Goal: Information Seeking & Learning: Learn about a topic

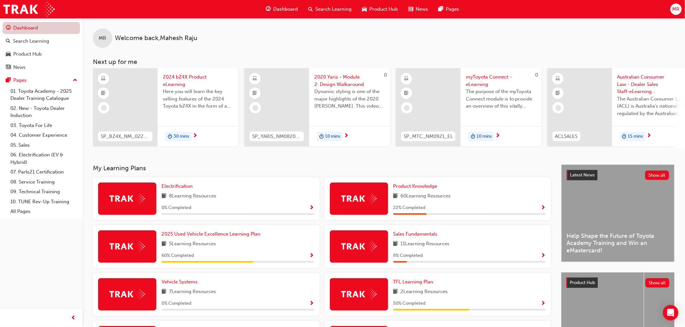
click at [30, 30] on link "Dashboard" at bounding box center [41, 28] width 77 height 12
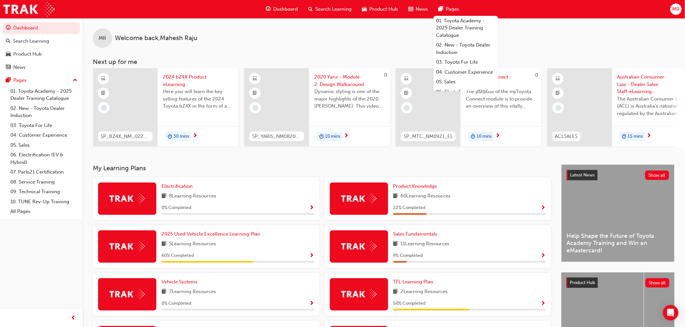
click at [678, 10] on span "MR" at bounding box center [675, 9] width 7 height 7
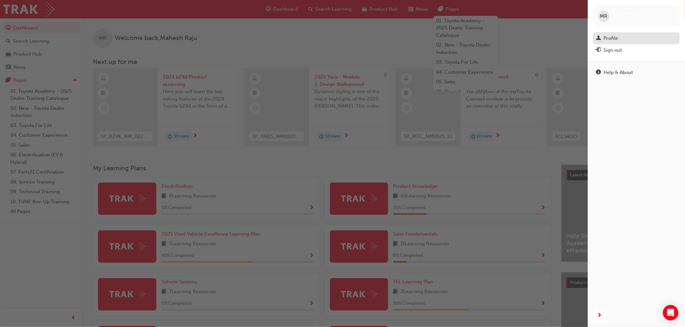
click at [606, 37] on div "Profile" at bounding box center [611, 38] width 15 height 7
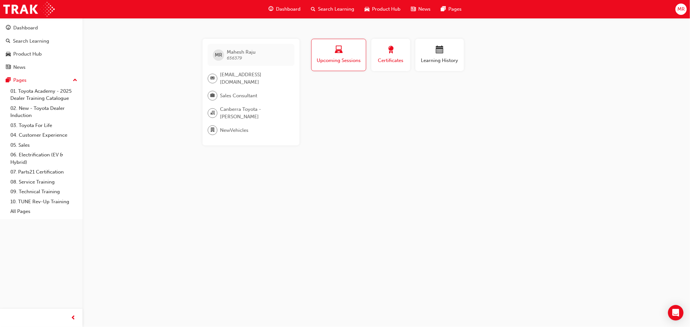
click at [377, 59] on span "Certificates" at bounding box center [390, 60] width 29 height 7
click at [442, 58] on span "Learning History" at bounding box center [439, 60] width 39 height 7
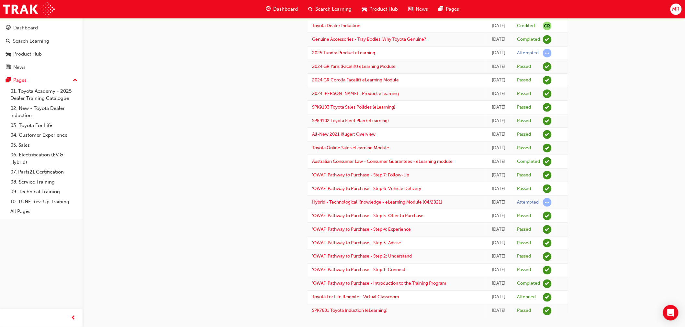
scroll to position [274, 0]
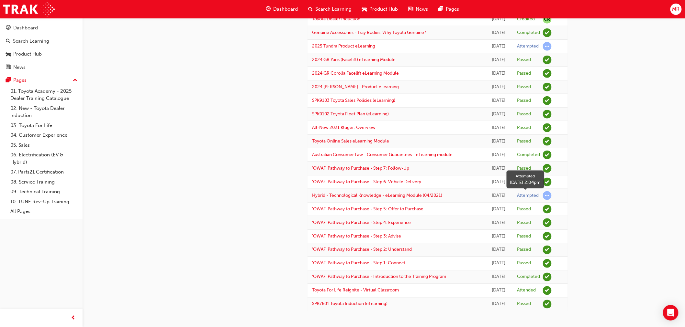
click at [547, 196] on span "learningRecordVerb_ATTEMPT-icon" at bounding box center [547, 196] width 9 height 9
click at [422, 197] on link "Hybrid - Technological Knowledge - eLearning Module (04/2021)" at bounding box center [377, 196] width 130 height 6
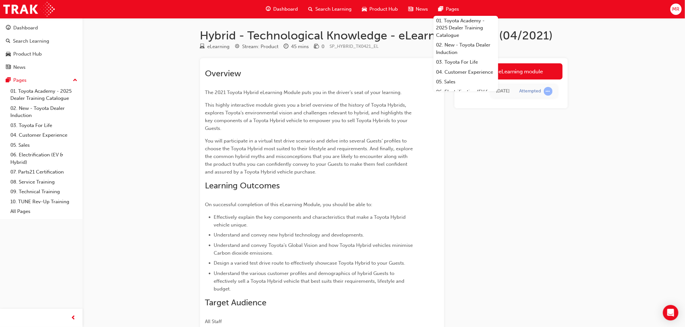
click at [448, 11] on span "Pages" at bounding box center [452, 9] width 13 height 7
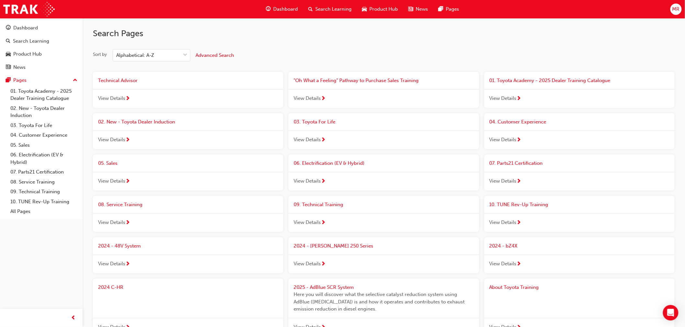
click at [379, 8] on span "Product Hub" at bounding box center [384, 9] width 28 height 7
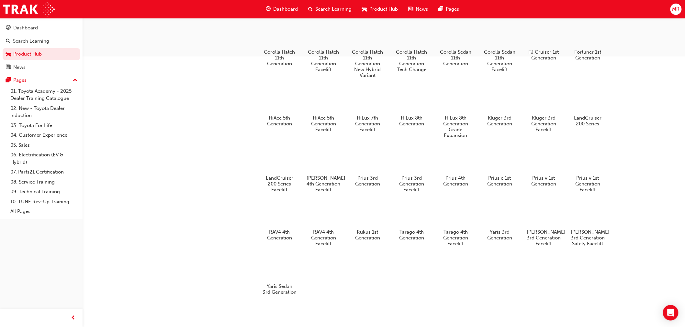
scroll to position [318, 0]
click at [374, 94] on div at bounding box center [367, 98] width 36 height 26
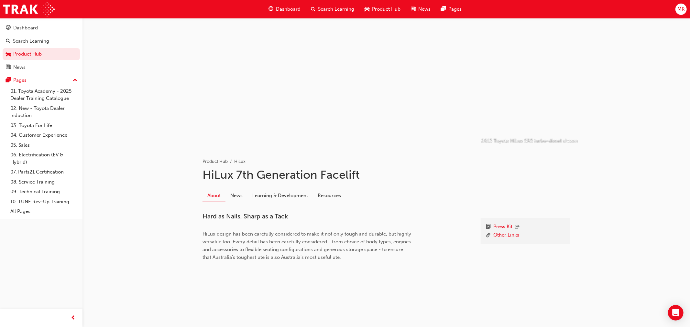
click at [507, 237] on link "Other Links" at bounding box center [506, 236] width 26 height 8
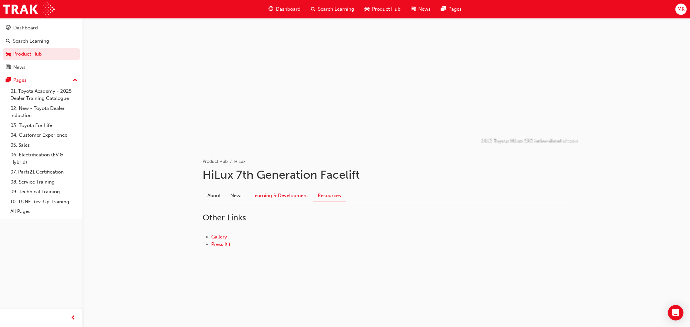
click at [269, 196] on link "Learning & Development" at bounding box center [280, 196] width 65 height 12
click at [205, 162] on link "Product Hub" at bounding box center [215, 162] width 25 height 6
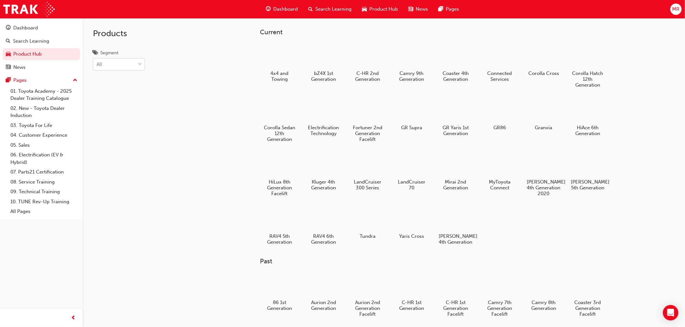
click at [139, 69] on div at bounding box center [140, 65] width 10 height 12
click at [97, 67] on input "Segment All" at bounding box center [96, 64] width 1 height 6
click at [114, 133] on div "PHEV" at bounding box center [119, 131] width 52 height 13
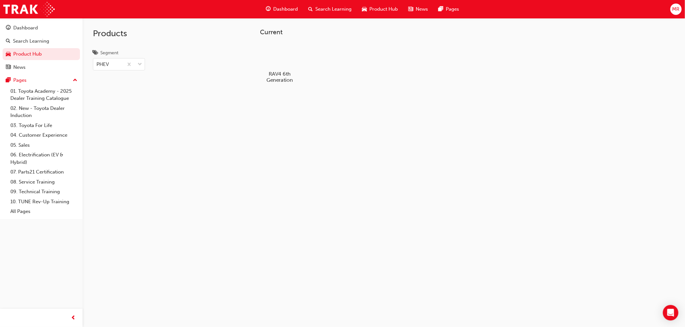
click at [280, 57] on div at bounding box center [279, 55] width 36 height 26
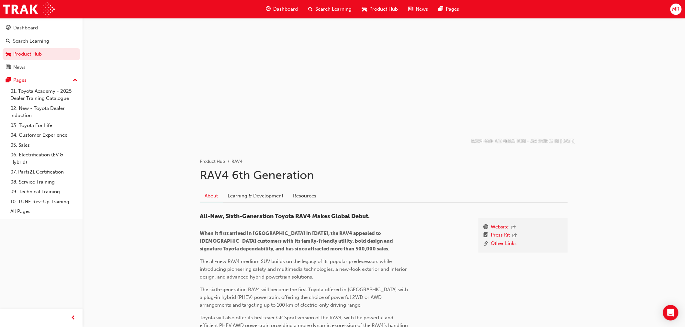
click at [349, 10] on span "Search Learning" at bounding box center [334, 9] width 36 height 7
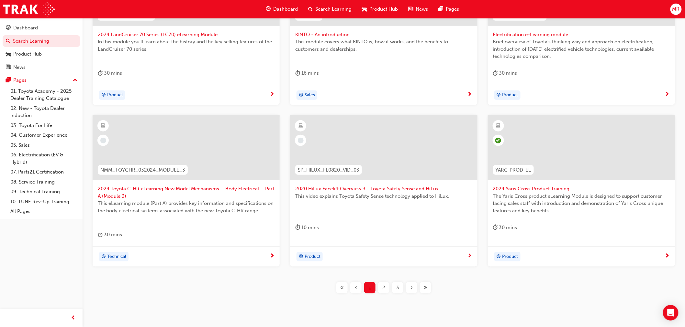
scroll to position [208, 0]
